Goal: Information Seeking & Learning: Learn about a topic

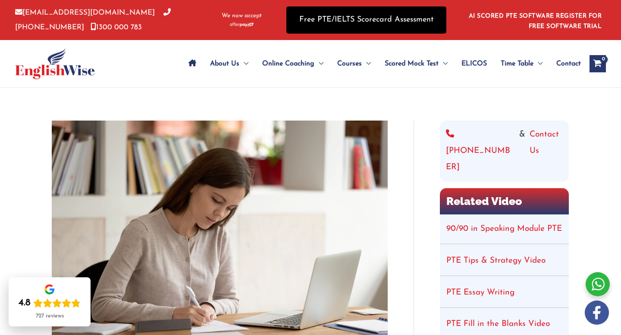
click at [385, 28] on link "Free PTE/IELTS Scorecard Assessment" at bounding box center [366, 19] width 160 height 27
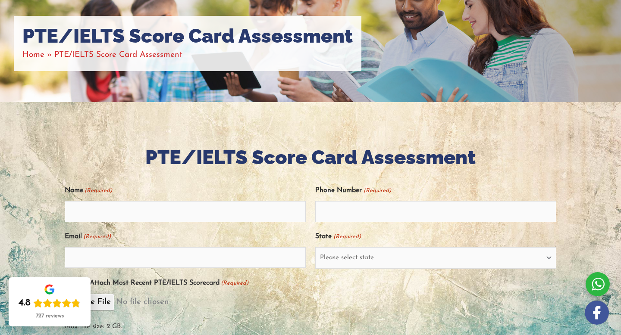
scroll to position [105, 0]
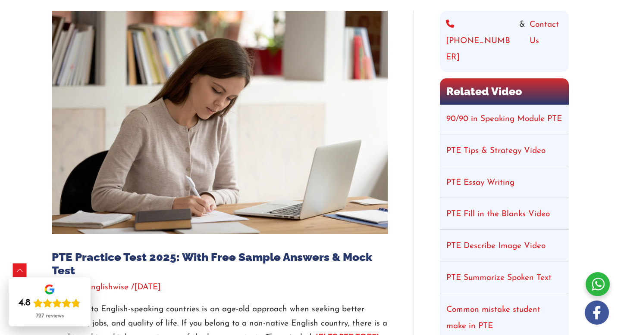
scroll to position [106, 0]
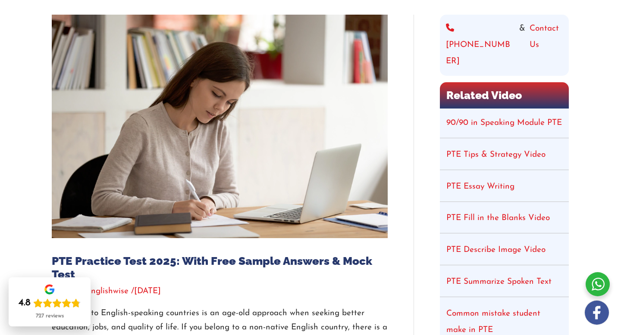
click at [464, 151] on link "PTE Tips & Strategy Video" at bounding box center [495, 155] width 99 height 8
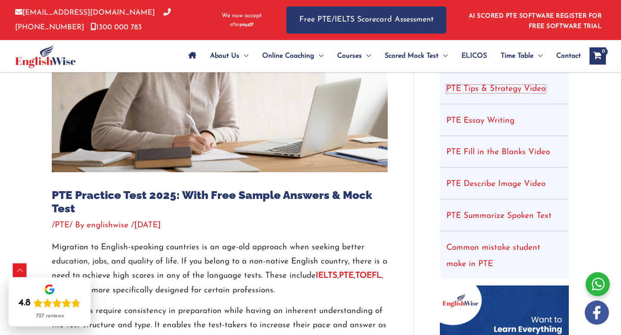
scroll to position [188, 0]
